Goal: Complete application form

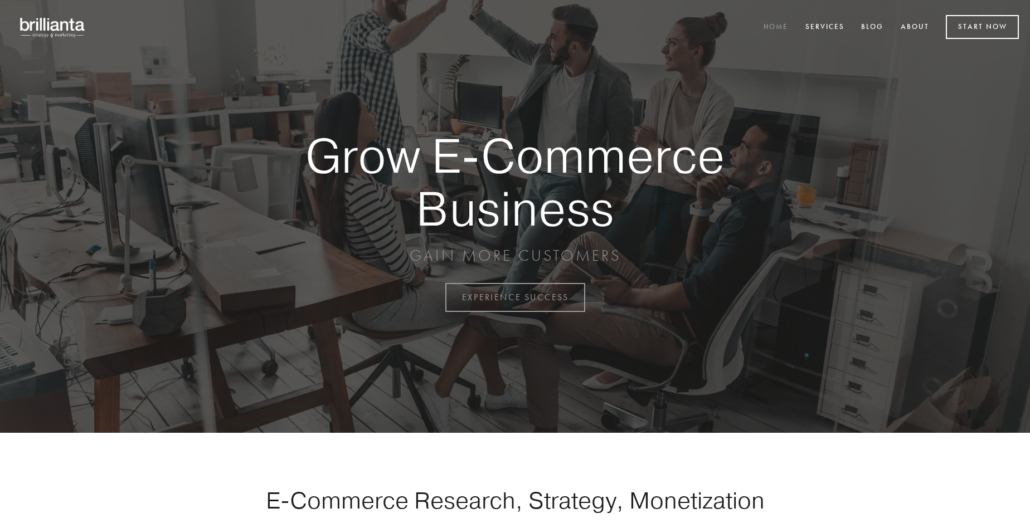
scroll to position [2921, 0]
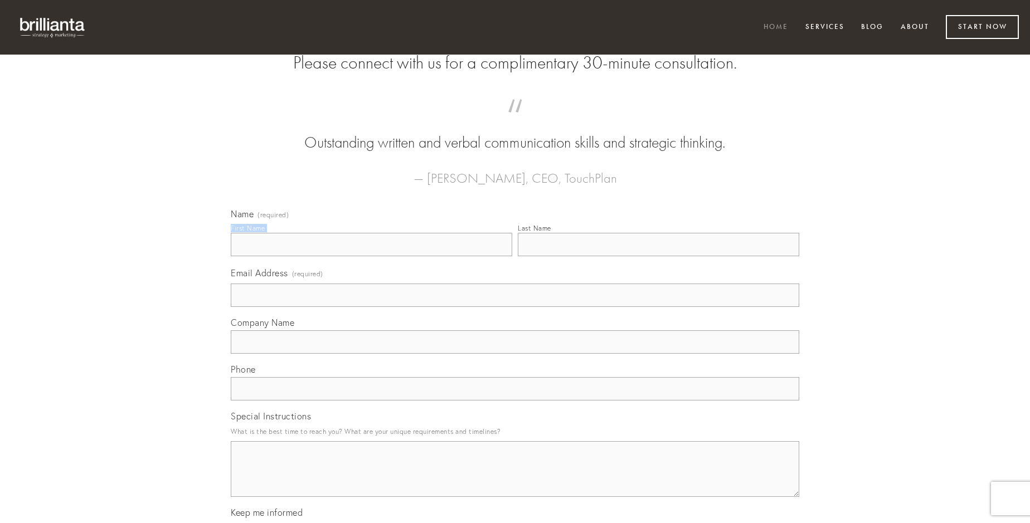
type input "[PERSON_NAME]"
click at [658, 256] on input "Last Name" at bounding box center [658, 244] width 281 height 23
type input "[PERSON_NAME]"
click at [515, 307] on input "Email Address (required)" at bounding box center [515, 295] width 568 height 23
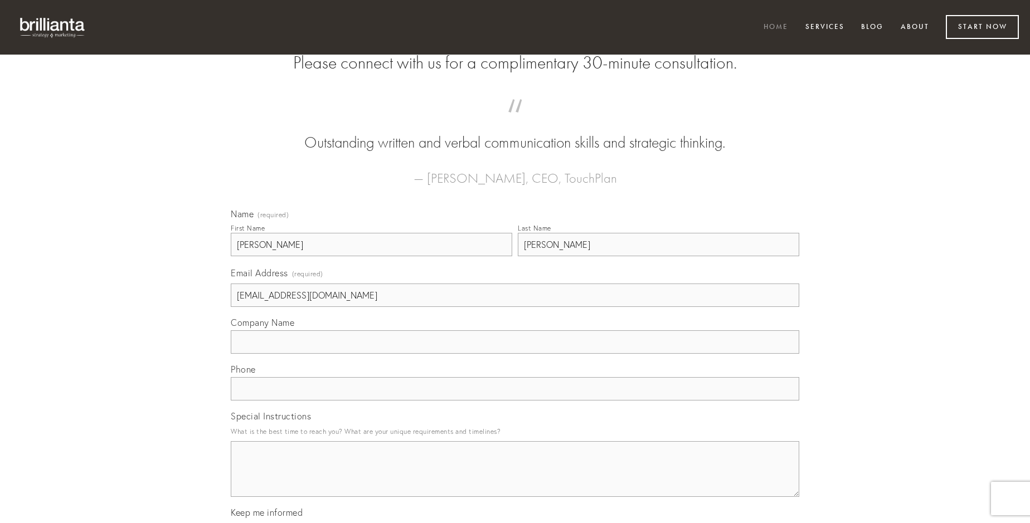
type input "[EMAIL_ADDRESS][DOMAIN_NAME]"
click at [515, 354] on input "Company Name" at bounding box center [515, 341] width 568 height 23
type input "vicissitudo"
click at [515, 401] on input "text" at bounding box center [515, 388] width 568 height 23
click at [515, 479] on textarea "Special Instructions" at bounding box center [515, 469] width 568 height 56
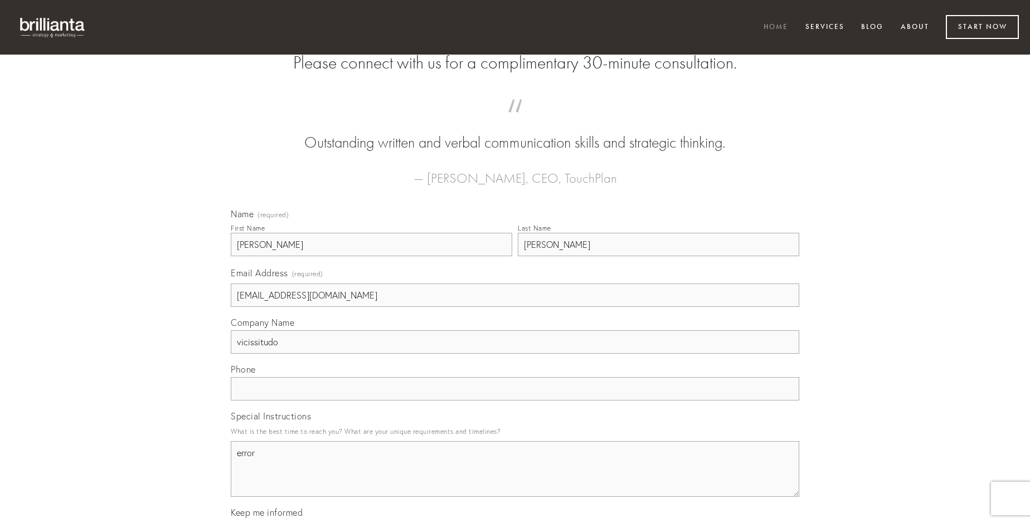
type textarea "error"
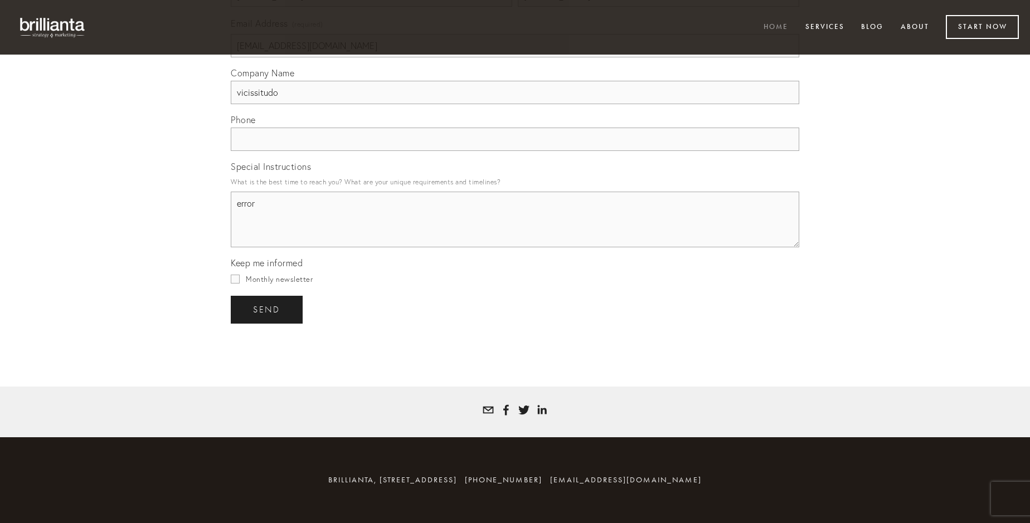
click at [267, 309] on span "send" at bounding box center [266, 310] width 27 height 10
